Goal: Task Accomplishment & Management: Manage account settings

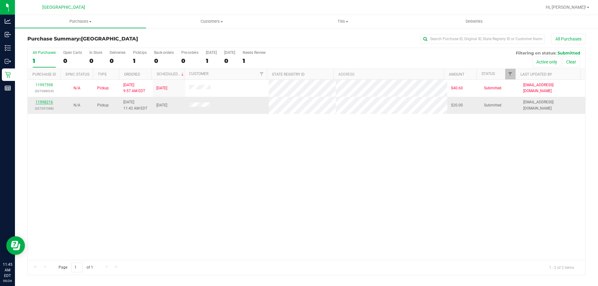
click at [46, 103] on link "11998216" at bounding box center [44, 102] width 17 height 4
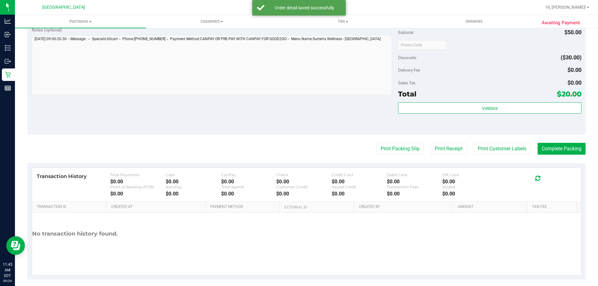
scroll to position [218, 0]
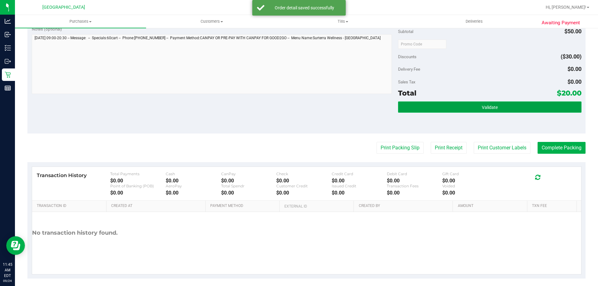
click at [482, 108] on span "Validate" at bounding box center [490, 107] width 16 height 5
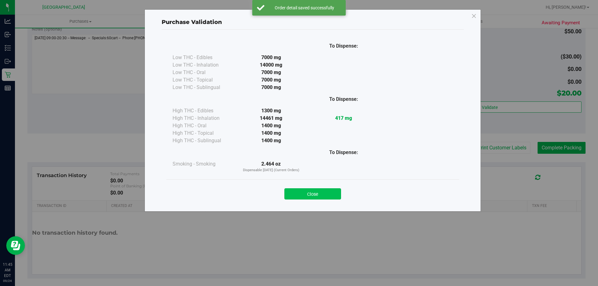
click at [315, 194] on button "Close" at bounding box center [312, 193] width 57 height 11
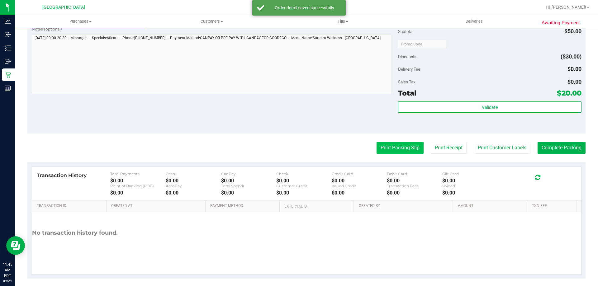
click at [381, 144] on button "Print Packing Slip" at bounding box center [400, 148] width 47 height 12
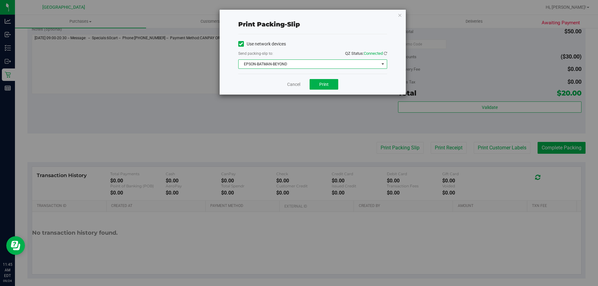
click at [336, 64] on span "EPSON-BATMAN-BEYOND" at bounding box center [309, 64] width 140 height 9
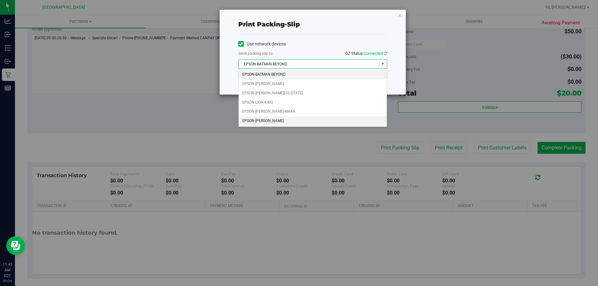
click at [273, 120] on li "EPSON-STEVIE-WONDER" at bounding box center [313, 121] width 148 height 9
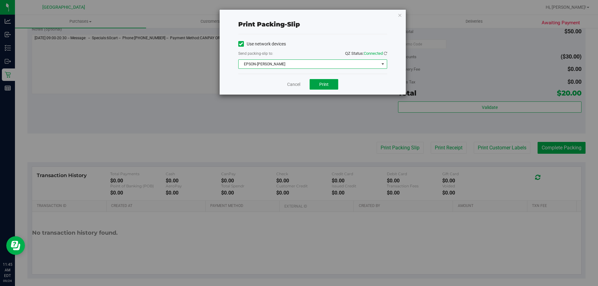
click at [328, 84] on span "Print" at bounding box center [323, 84] width 9 height 5
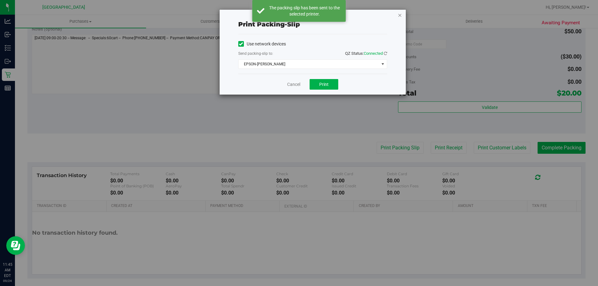
click at [398, 14] on icon "button" at bounding box center [400, 14] width 4 height 7
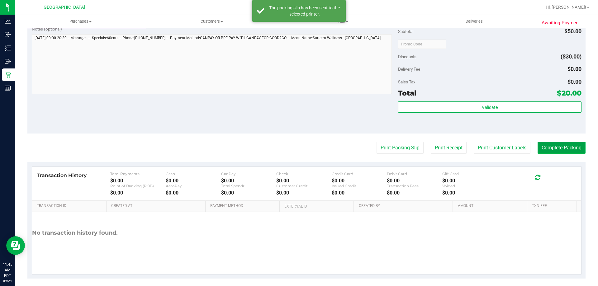
click at [563, 149] on button "Complete Packing" at bounding box center [562, 148] width 48 height 12
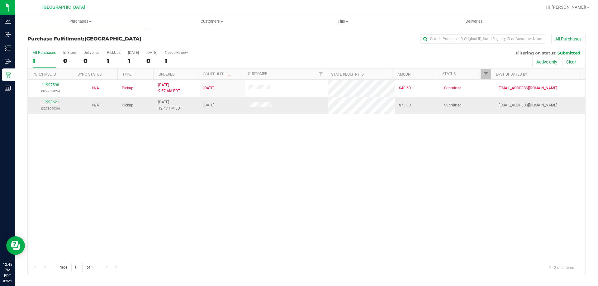
click at [55, 102] on link "11998621" at bounding box center [50, 102] width 17 height 4
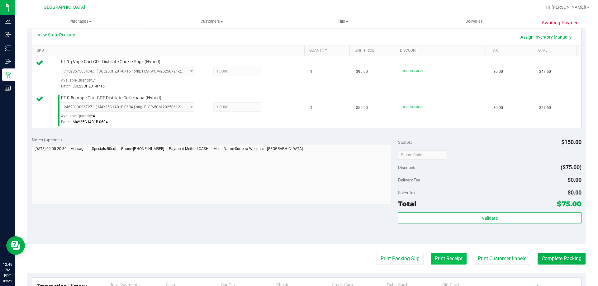
scroll to position [218, 0]
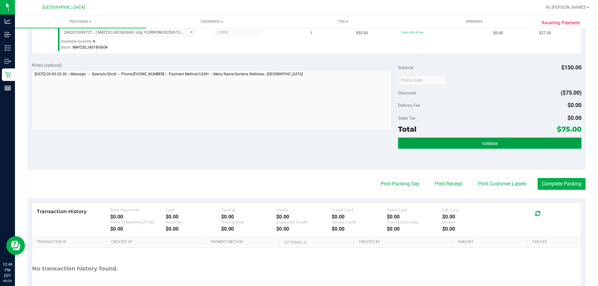
click at [441, 145] on button "Validate" at bounding box center [489, 143] width 183 height 11
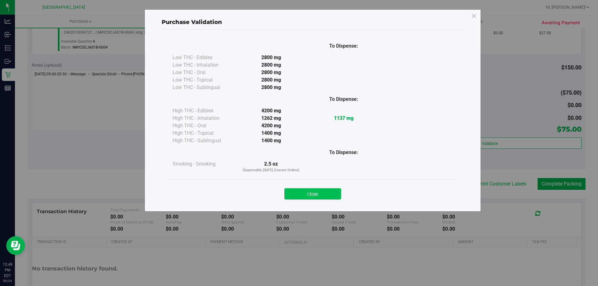
click at [320, 198] on button "Close" at bounding box center [312, 193] width 57 height 11
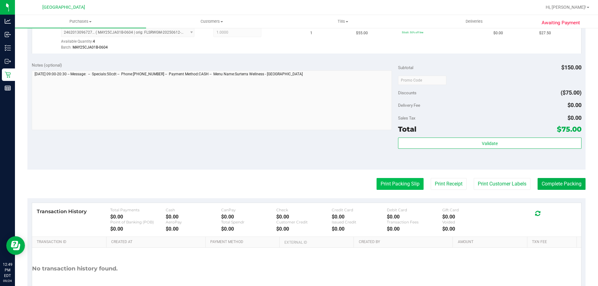
click at [400, 185] on button "Print Packing Slip" at bounding box center [400, 184] width 47 height 12
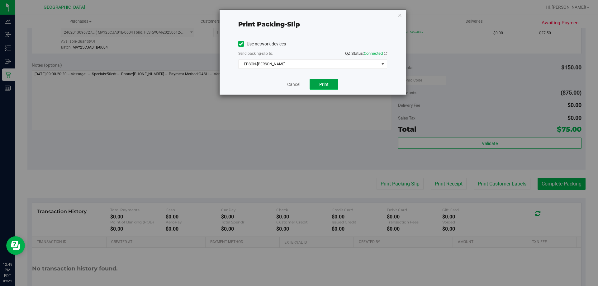
click at [329, 84] on button "Print" at bounding box center [324, 84] width 29 height 11
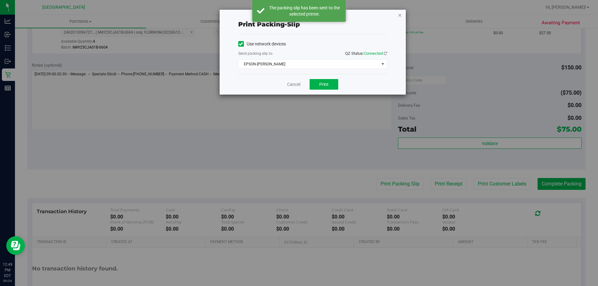
click at [400, 15] on icon "button" at bounding box center [400, 14] width 4 height 7
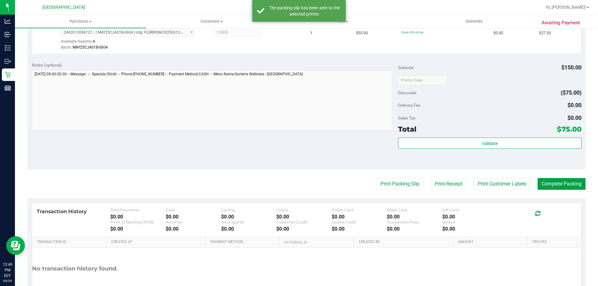
click at [568, 187] on button "Complete Packing" at bounding box center [562, 184] width 48 height 12
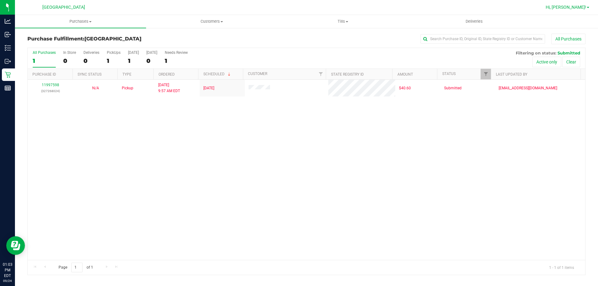
click at [582, 9] on span "Hi, [PERSON_NAME]!" at bounding box center [566, 7] width 40 height 5
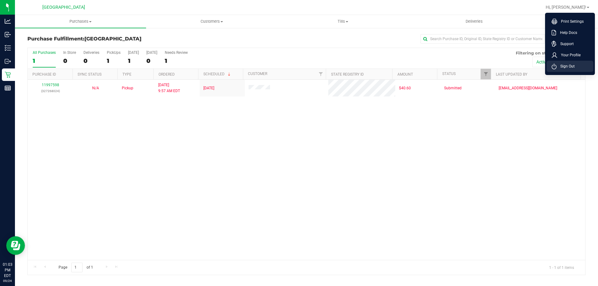
click at [568, 65] on span "Sign Out" at bounding box center [566, 66] width 18 height 6
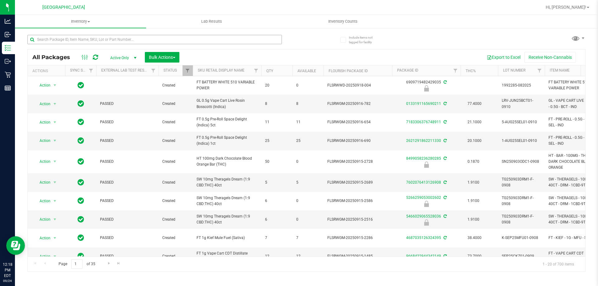
click at [86, 40] on input "text" at bounding box center [154, 39] width 254 height 9
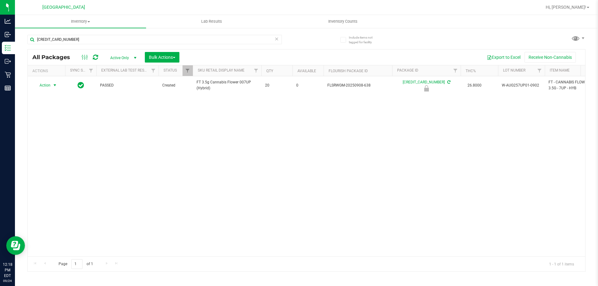
type input "[CREDIT_CARD_NUMBER]"
click at [54, 84] on span "select" at bounding box center [54, 85] width 5 height 5
click at [55, 155] on li "Unlock package" at bounding box center [54, 159] width 40 height 9
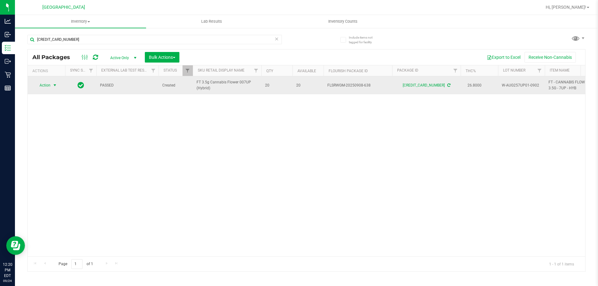
click at [49, 88] on span "Action" at bounding box center [42, 85] width 17 height 9
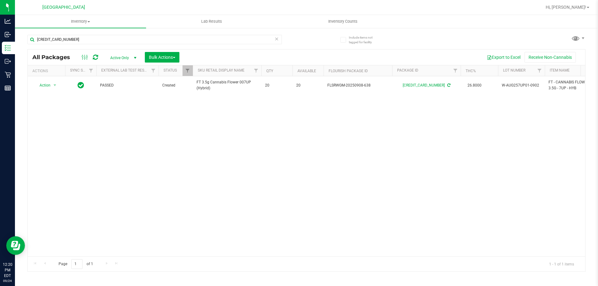
click at [123, 170] on div "Action Action Adjust qty Create package Edit attributes Global inventory Locate…" at bounding box center [307, 166] width 558 height 180
click at [90, 37] on input "[CREDIT_CARD_NUMBER]" at bounding box center [154, 39] width 254 height 9
type input "5"
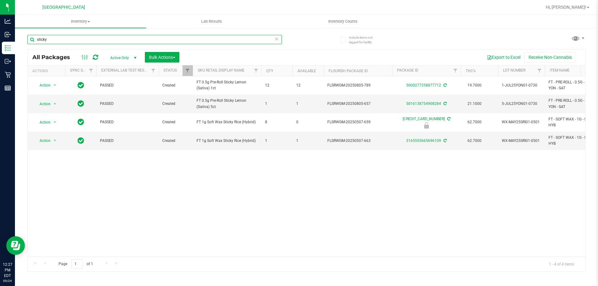
type input "sticky"
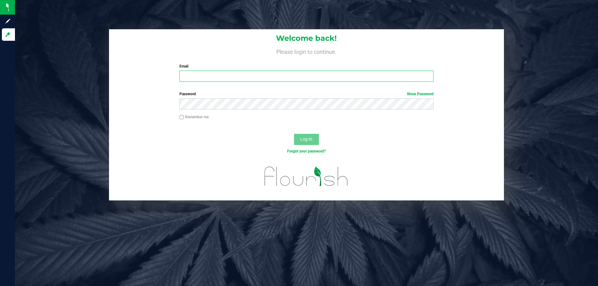
click at [234, 74] on input "Email" at bounding box center [306, 76] width 254 height 11
type input "[EMAIL_ADDRESS][DOMAIN_NAME]"
click at [294, 134] on button "Log In" at bounding box center [306, 139] width 25 height 11
